Goal: Go to known website: Access a specific website the user already knows

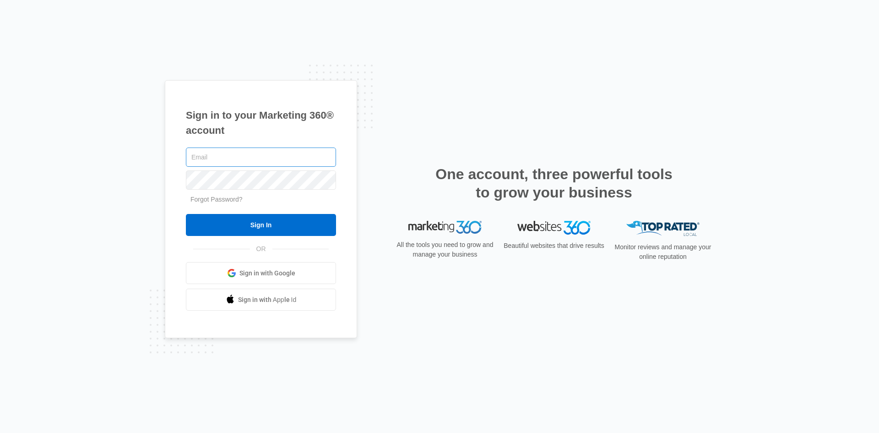
click at [272, 164] on input "text" at bounding box center [261, 156] width 150 height 19
type input "nichole.koponen@madwire.com"
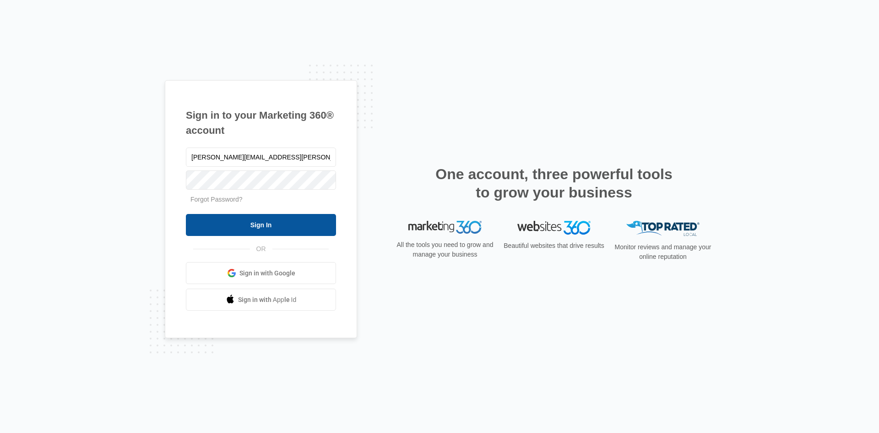
click at [274, 224] on input "Sign In" at bounding box center [261, 225] width 150 height 22
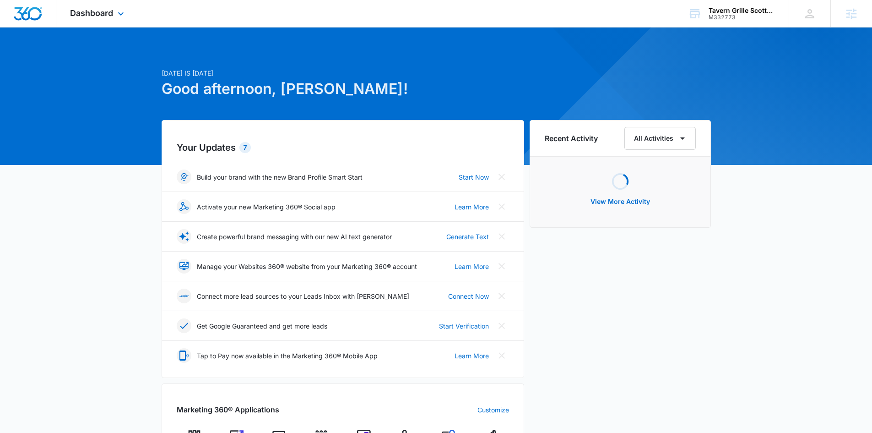
click at [105, 18] on div "Dashboard Apps Reputation Websites Forms CRM Email Social Content Ads Intellige…" at bounding box center [98, 13] width 84 height 27
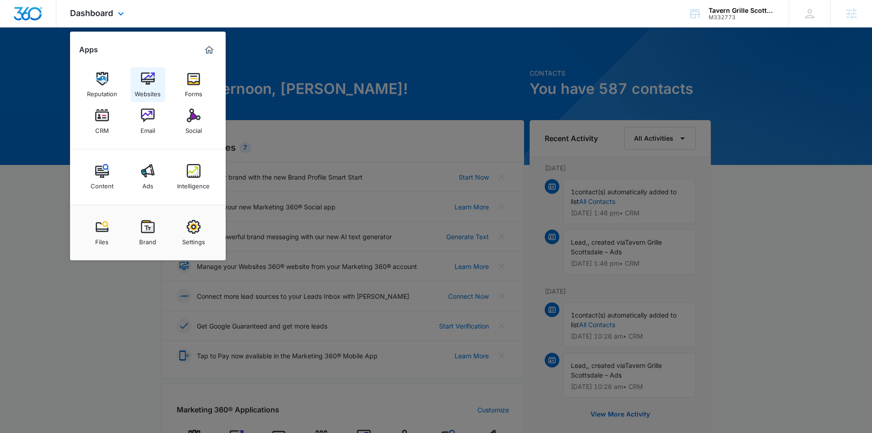
click at [152, 82] on img at bounding box center [148, 79] width 14 height 14
